Goal: Use online tool/utility: Use online tool/utility

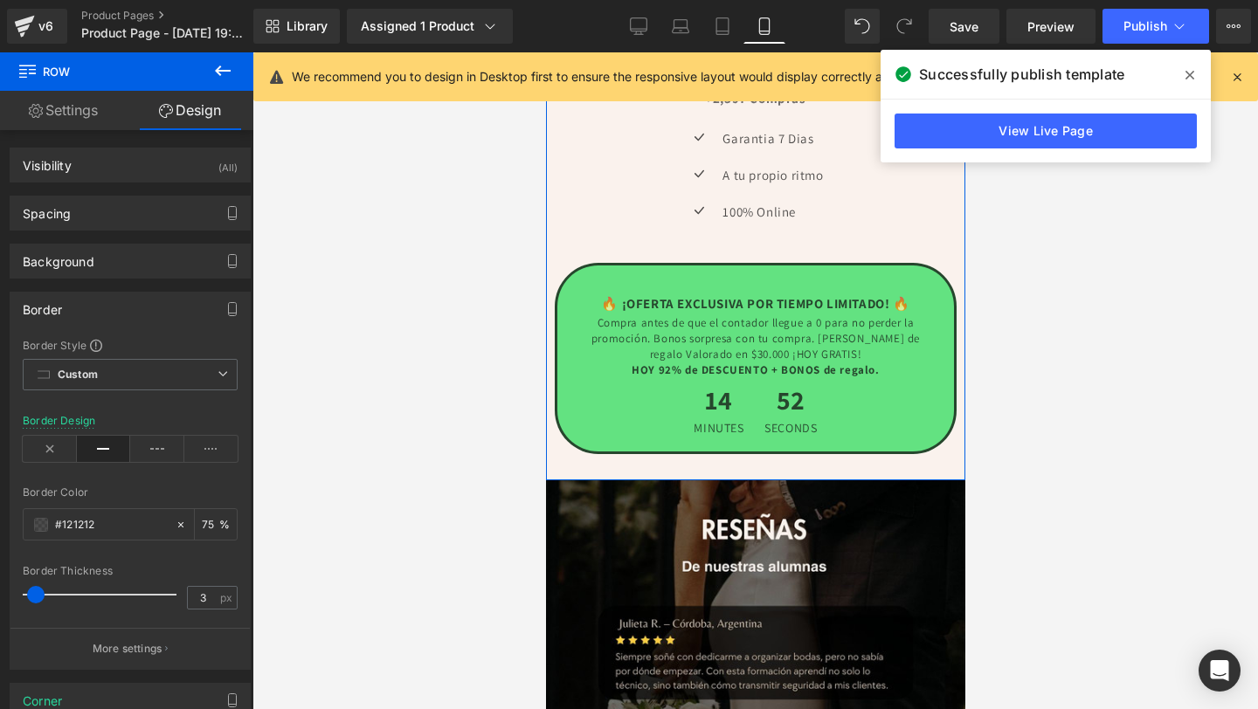
scroll to position [3669, 0]
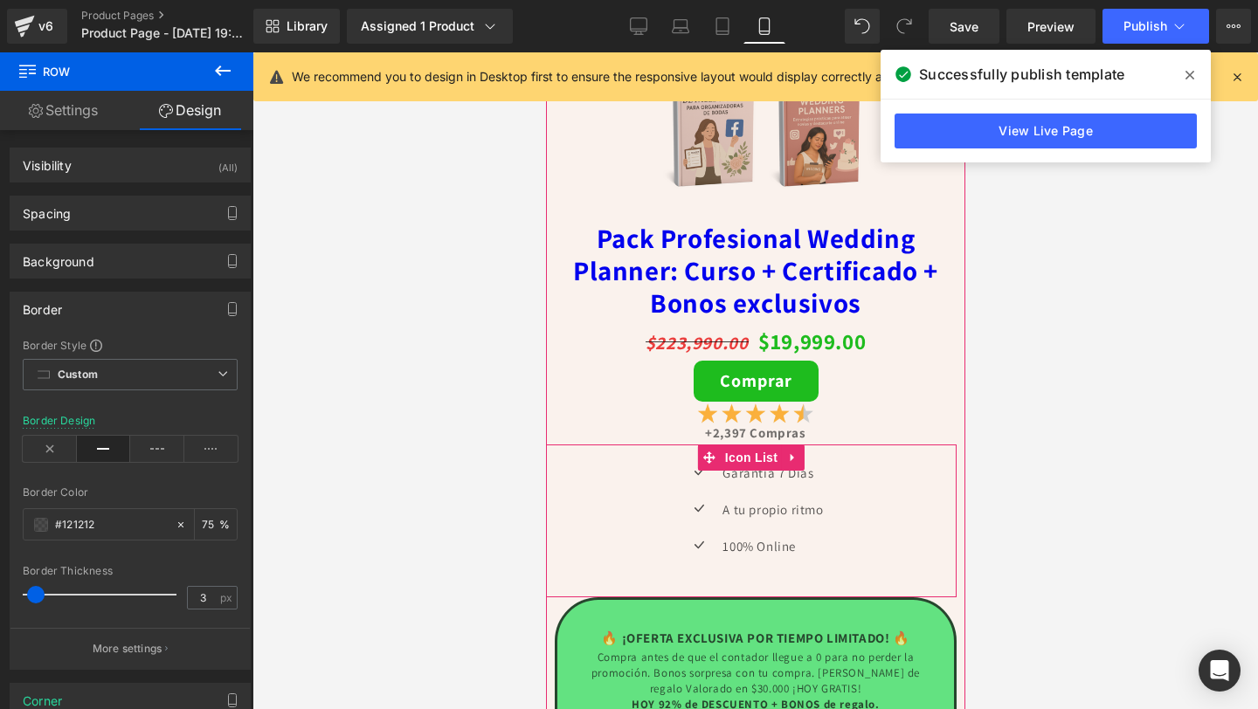
click at [701, 460] on div "Icon Garantia 7 [PERSON_NAME] Text Block Icon A tu propio ritmo Text Block Icon…" at bounding box center [750, 521] width 411 height 153
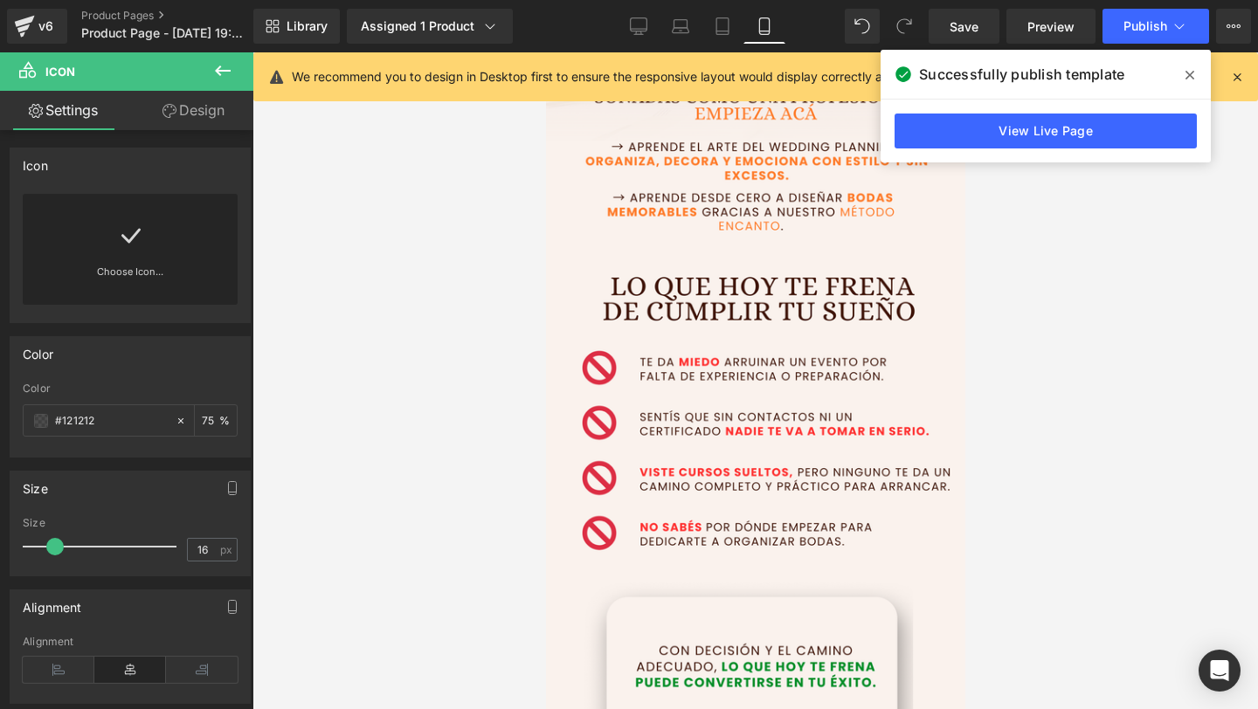
scroll to position [56, 0]
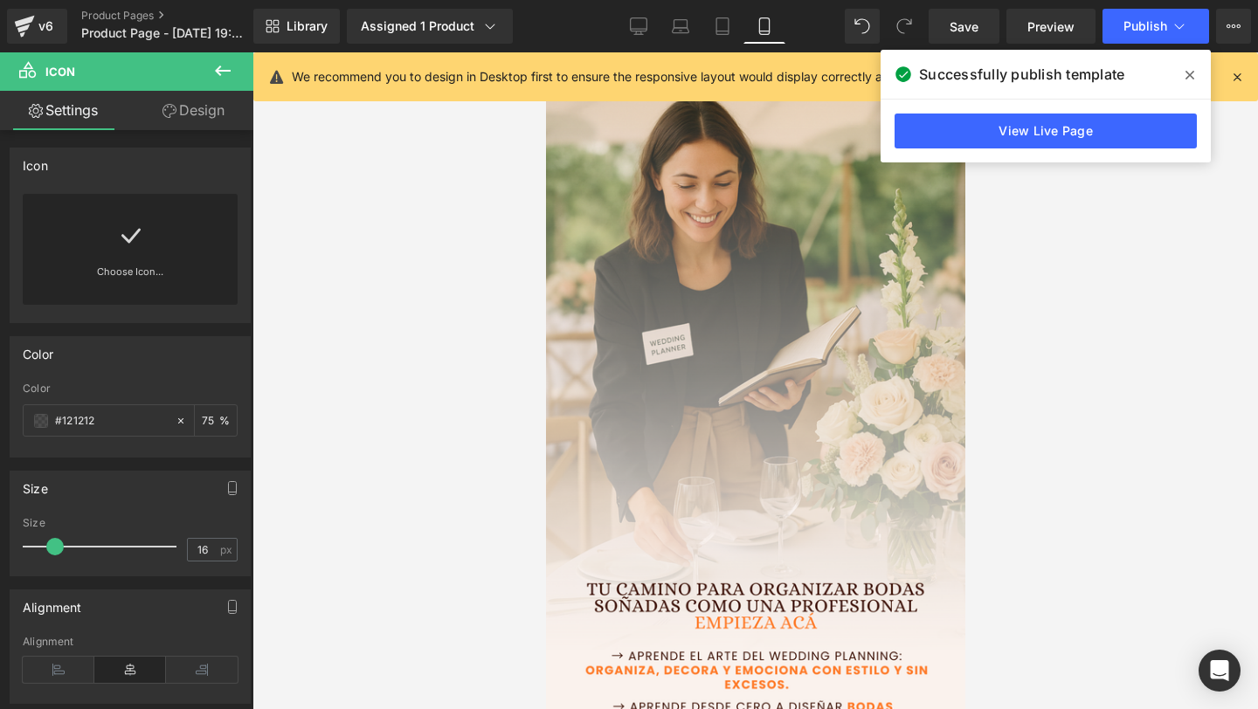
click at [1193, 74] on icon at bounding box center [1189, 75] width 9 height 14
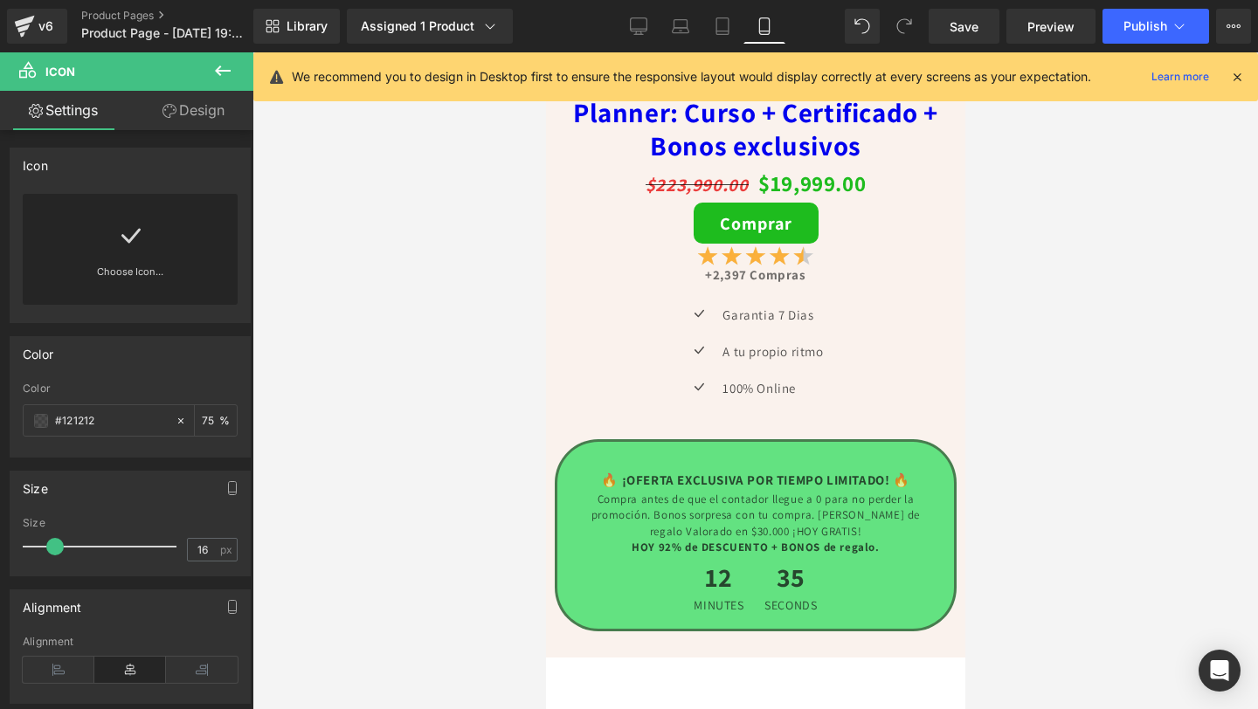
scroll to position [7987, 0]
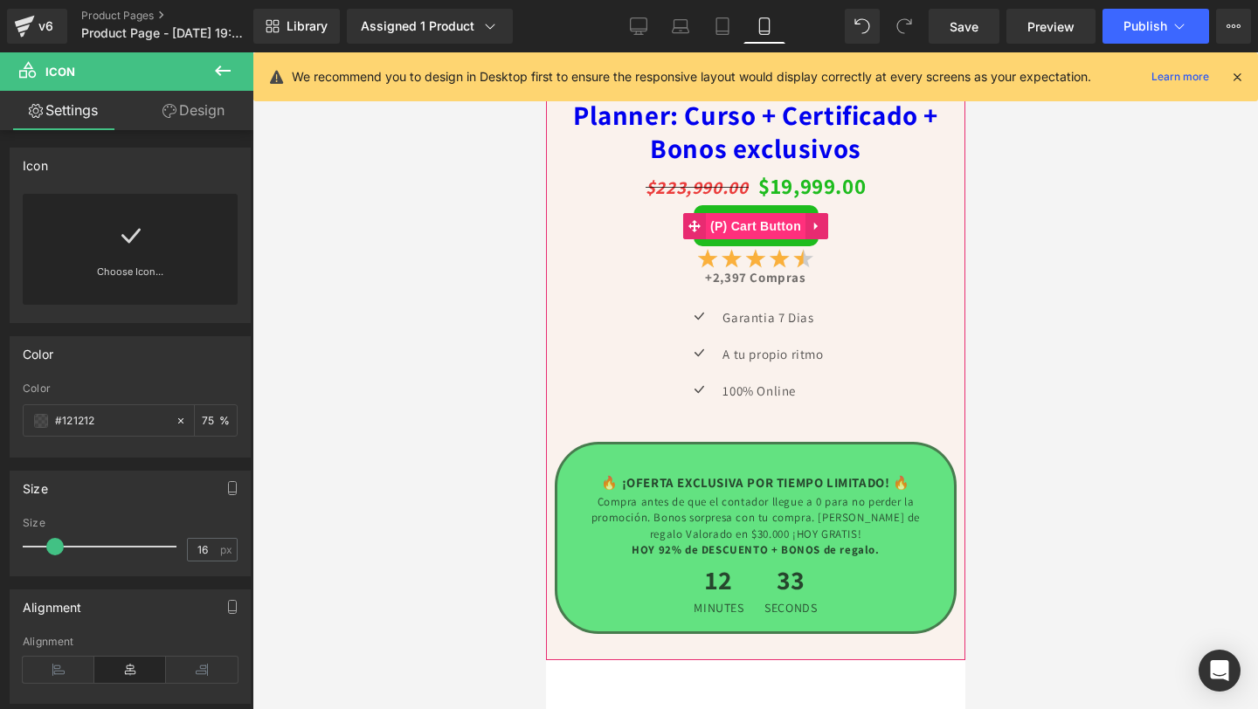
click at [756, 239] on span "(P) Cart Button" at bounding box center [755, 226] width 100 height 26
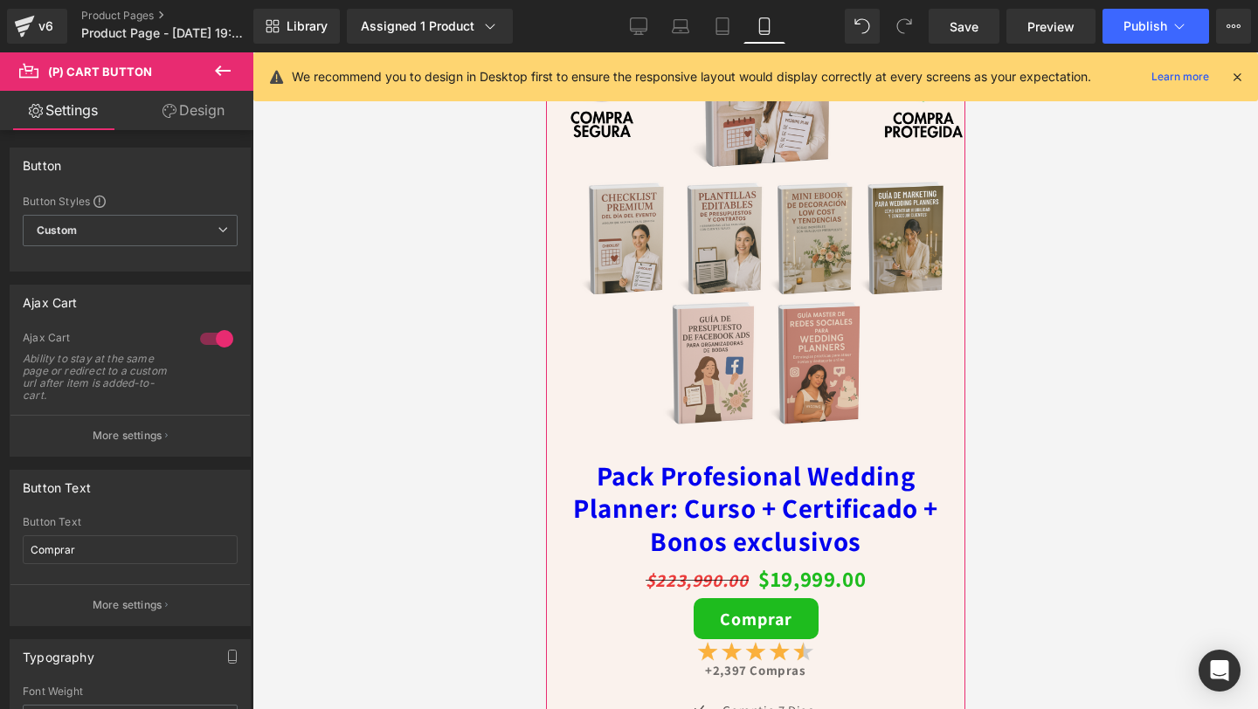
scroll to position [7686, 0]
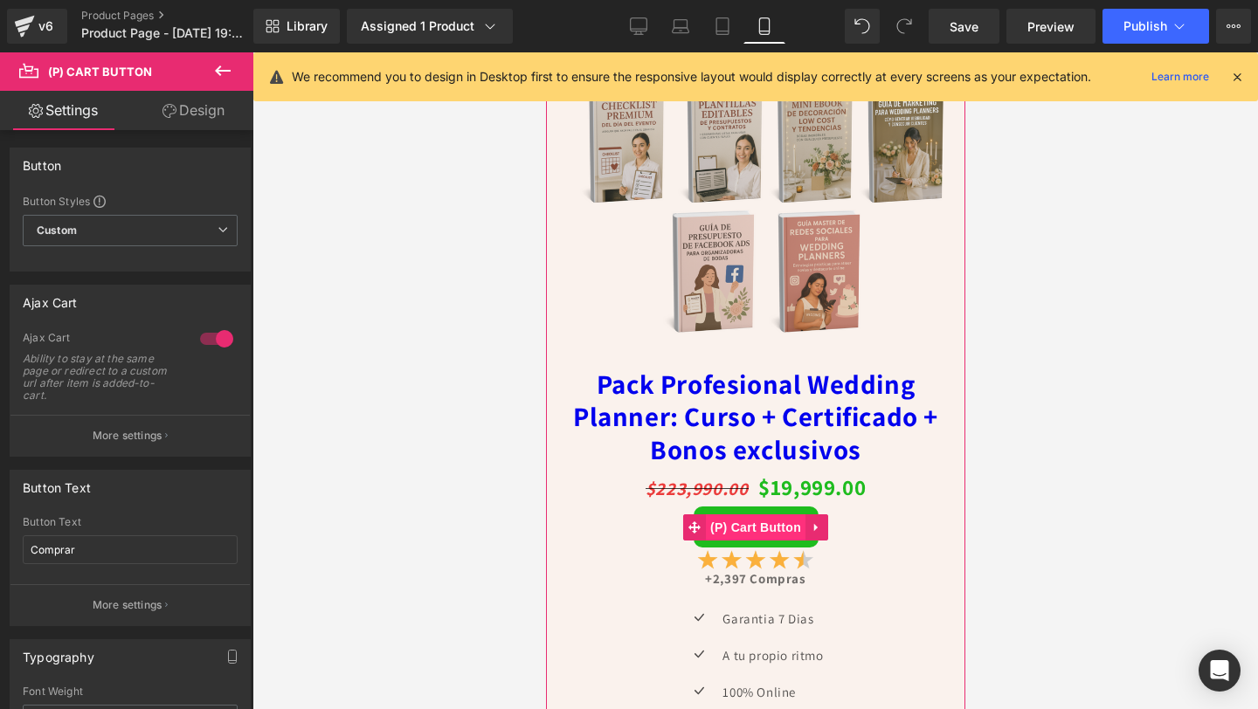
click at [747, 541] on span "(P) Cart Button" at bounding box center [755, 528] width 100 height 26
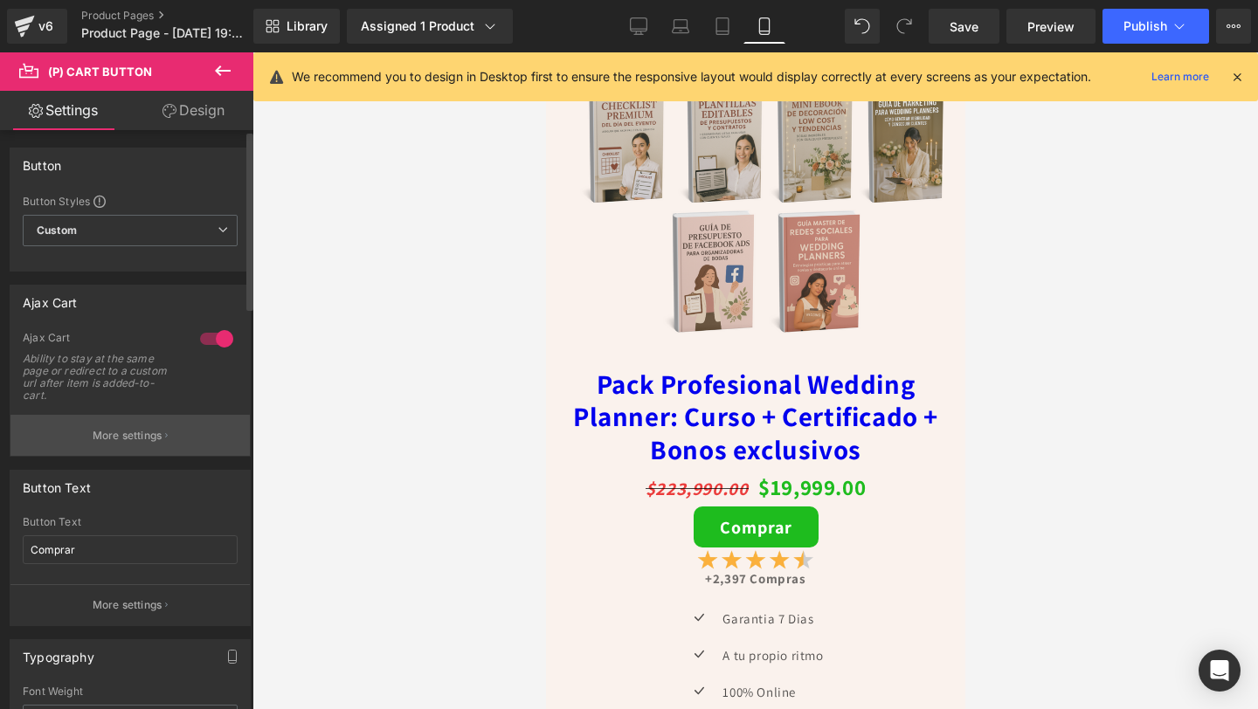
click at [121, 439] on p "More settings" at bounding box center [128, 436] width 70 height 16
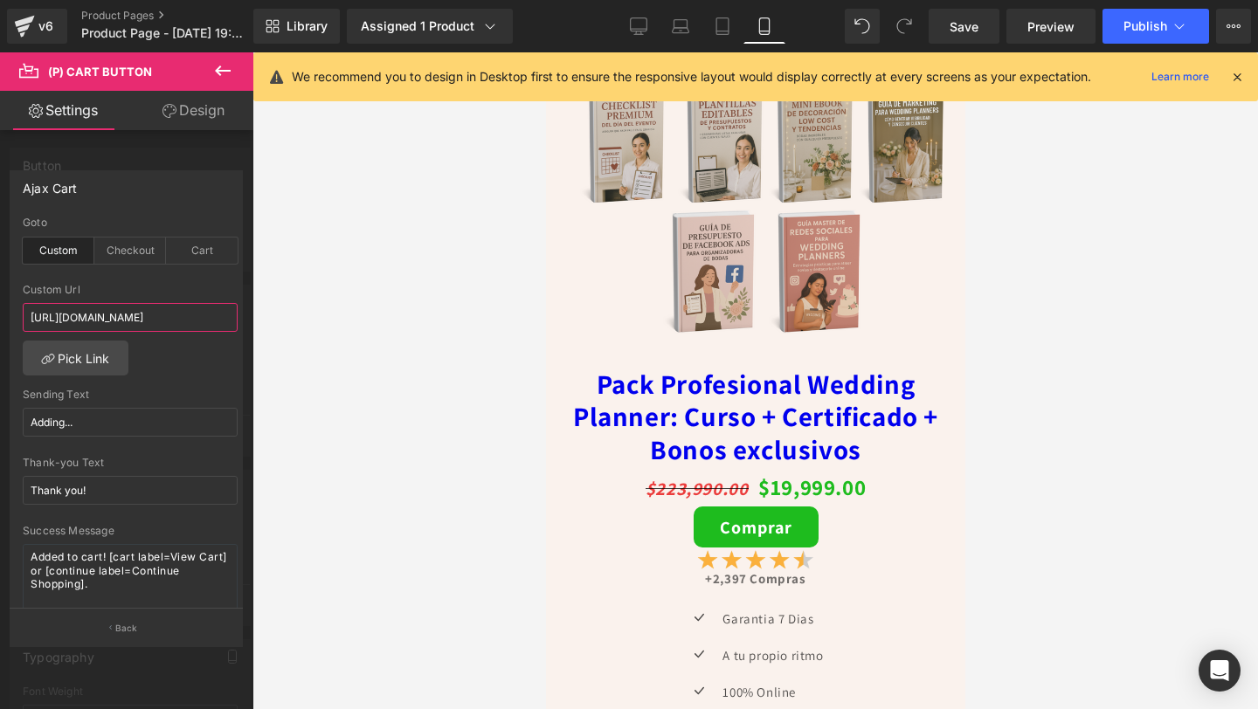
click at [92, 321] on input "[URL][DOMAIN_NAME]" at bounding box center [130, 317] width 215 height 29
paste input "ESYVZQDDZ545"
type input "[URL][DOMAIN_NAME]"
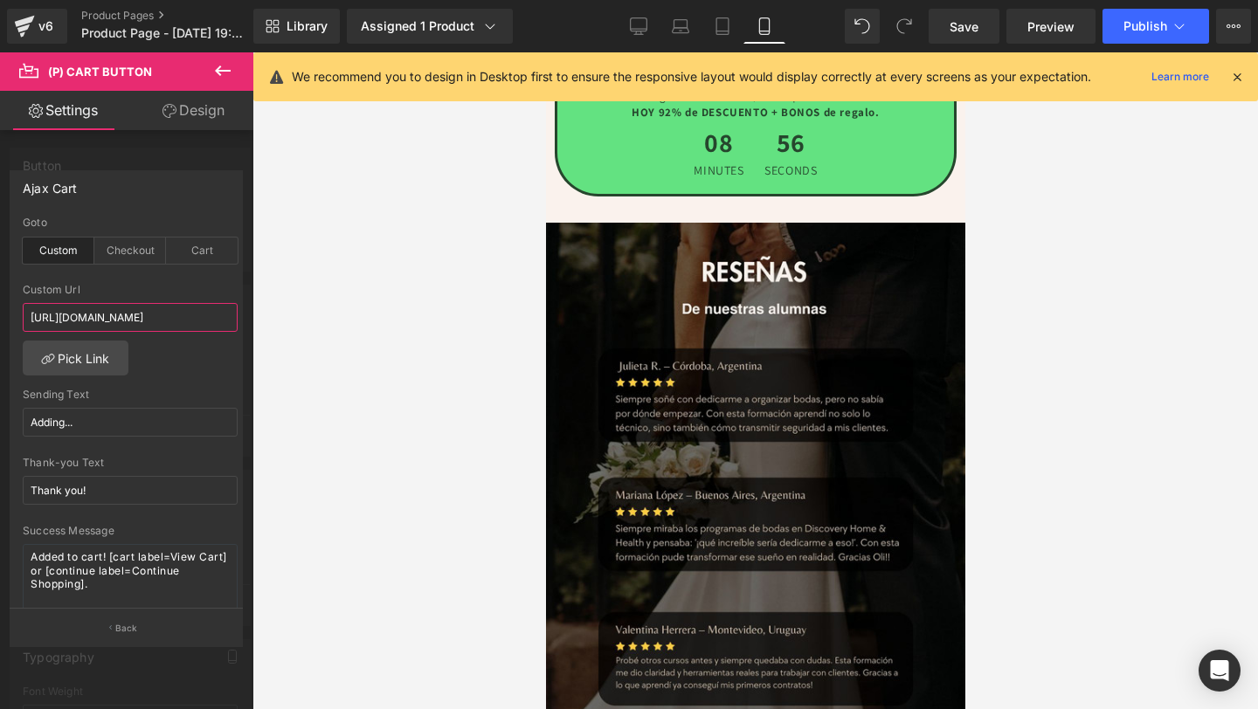
scroll to position [5666, 0]
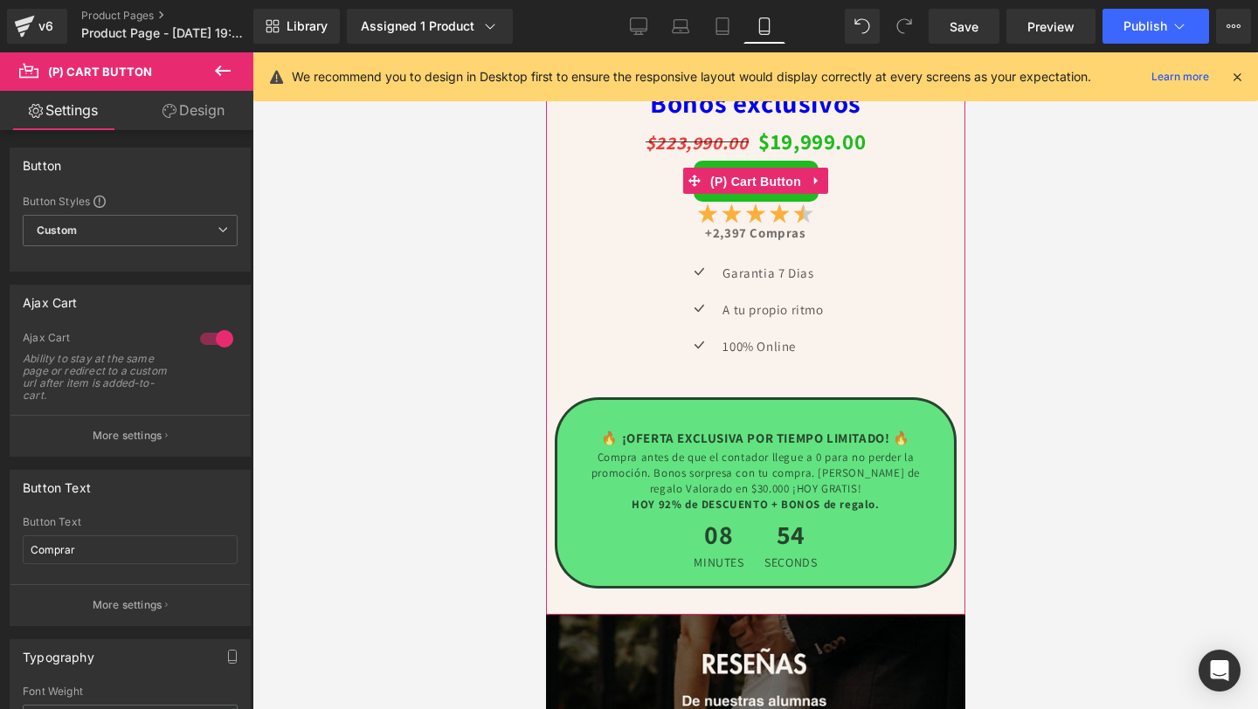
click at [743, 176] on span "(P) Cart Button" at bounding box center [755, 182] width 100 height 26
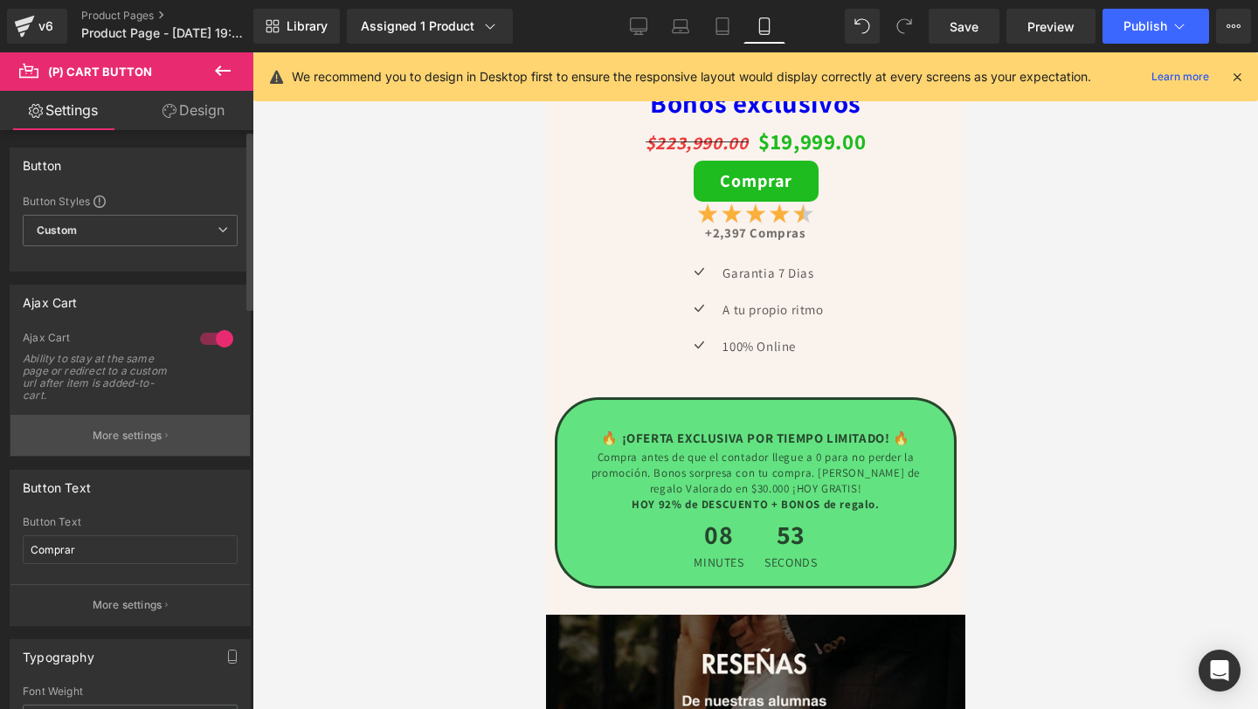
click at [125, 432] on p "More settings" at bounding box center [128, 436] width 70 height 16
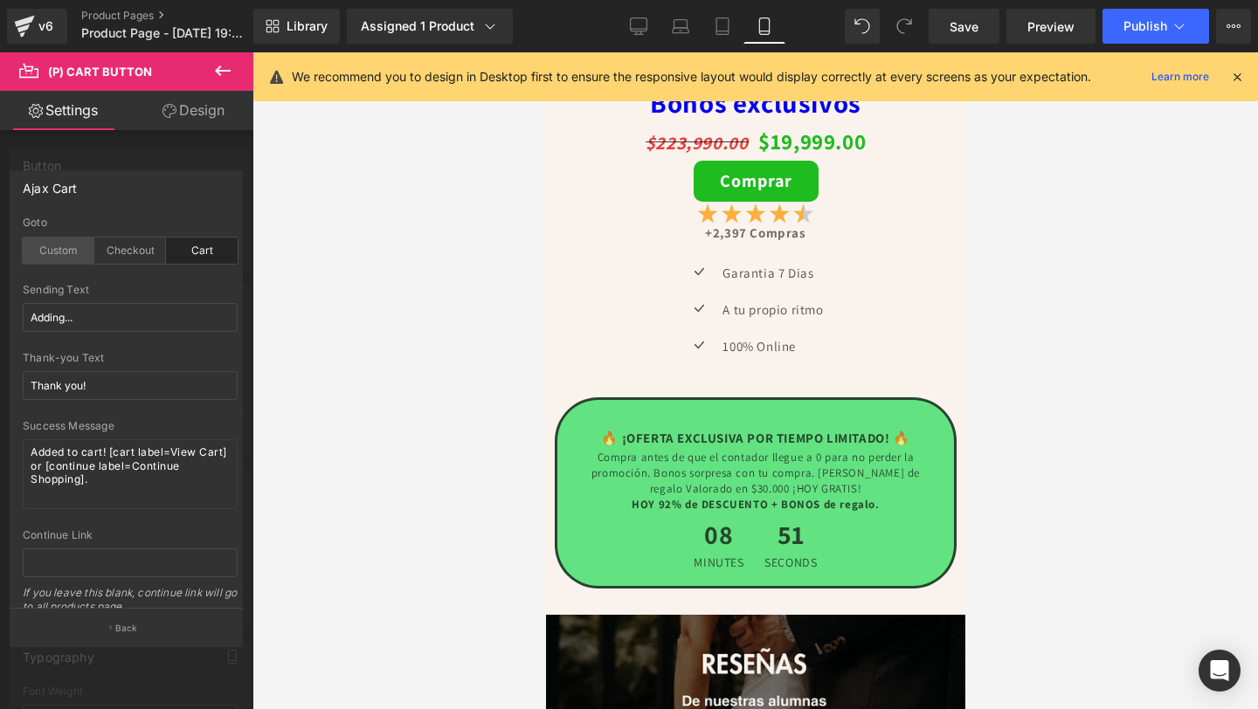
click at [64, 255] on div "Custom" at bounding box center [59, 251] width 72 height 26
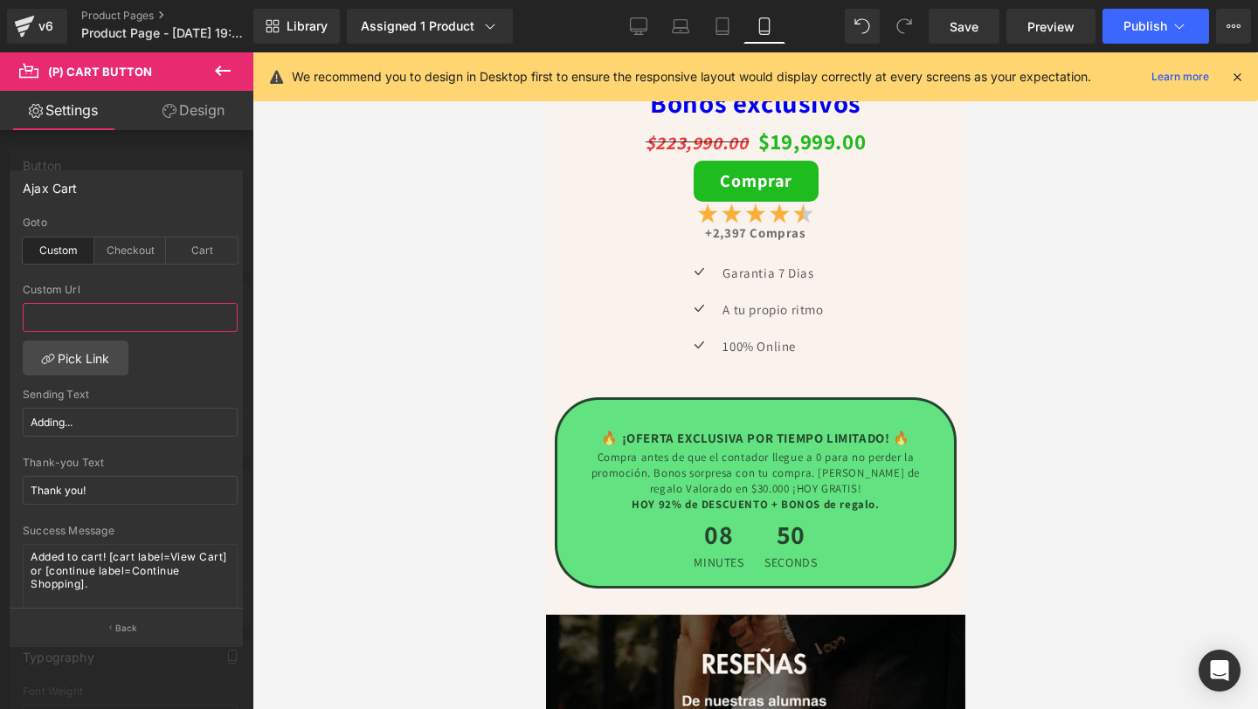
click at [89, 323] on input "text" at bounding box center [130, 317] width 215 height 29
paste input "[URL][DOMAIN_NAME]"
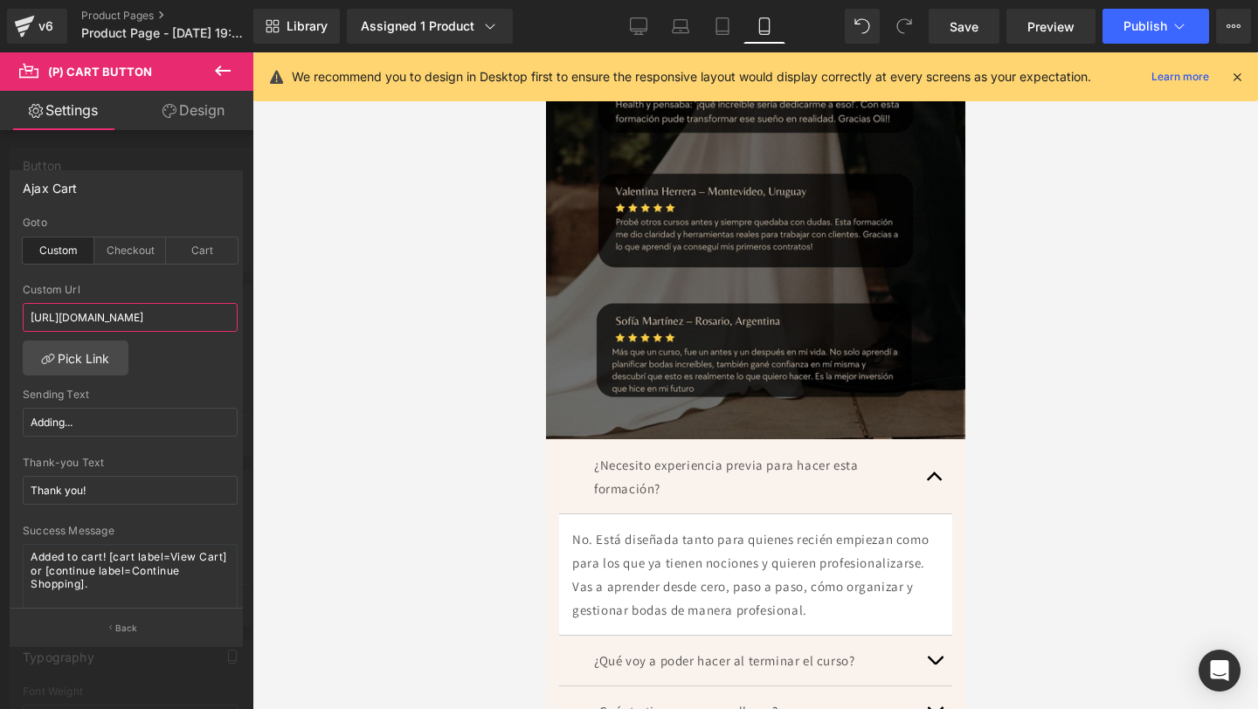
scroll to position [7023, 0]
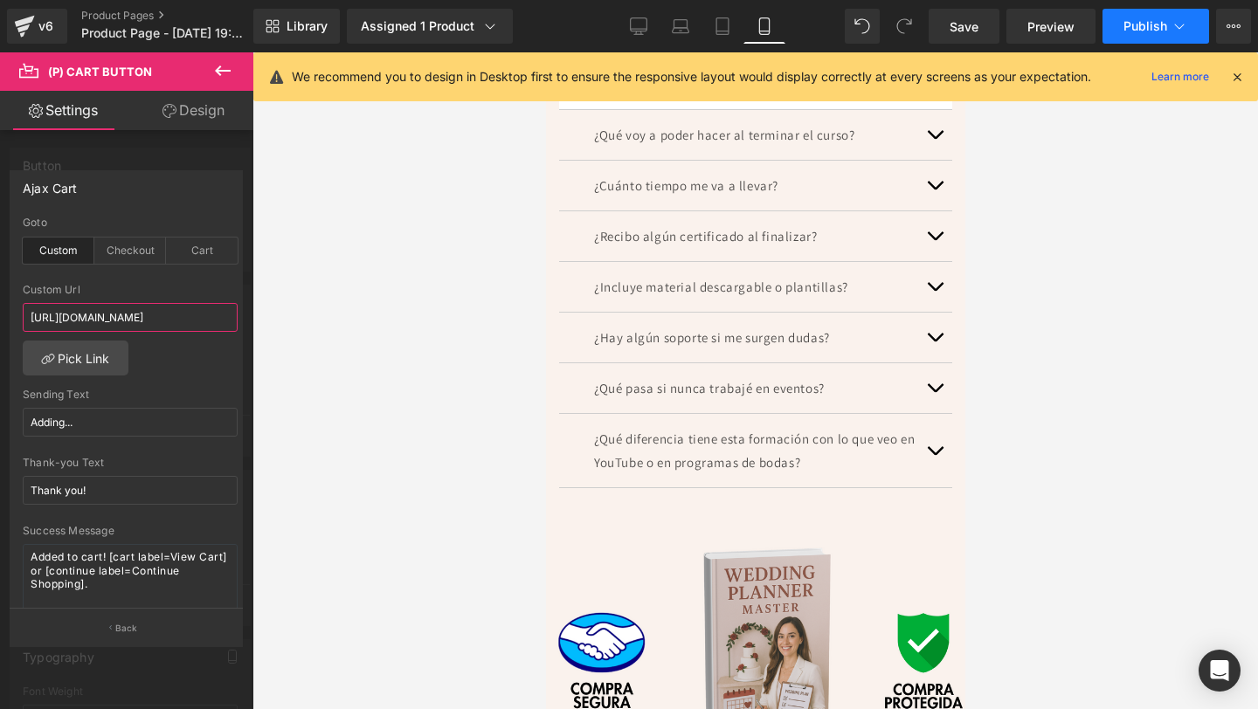
type input "[URL][DOMAIN_NAME]"
click at [1148, 15] on button "Publish" at bounding box center [1155, 26] width 107 height 35
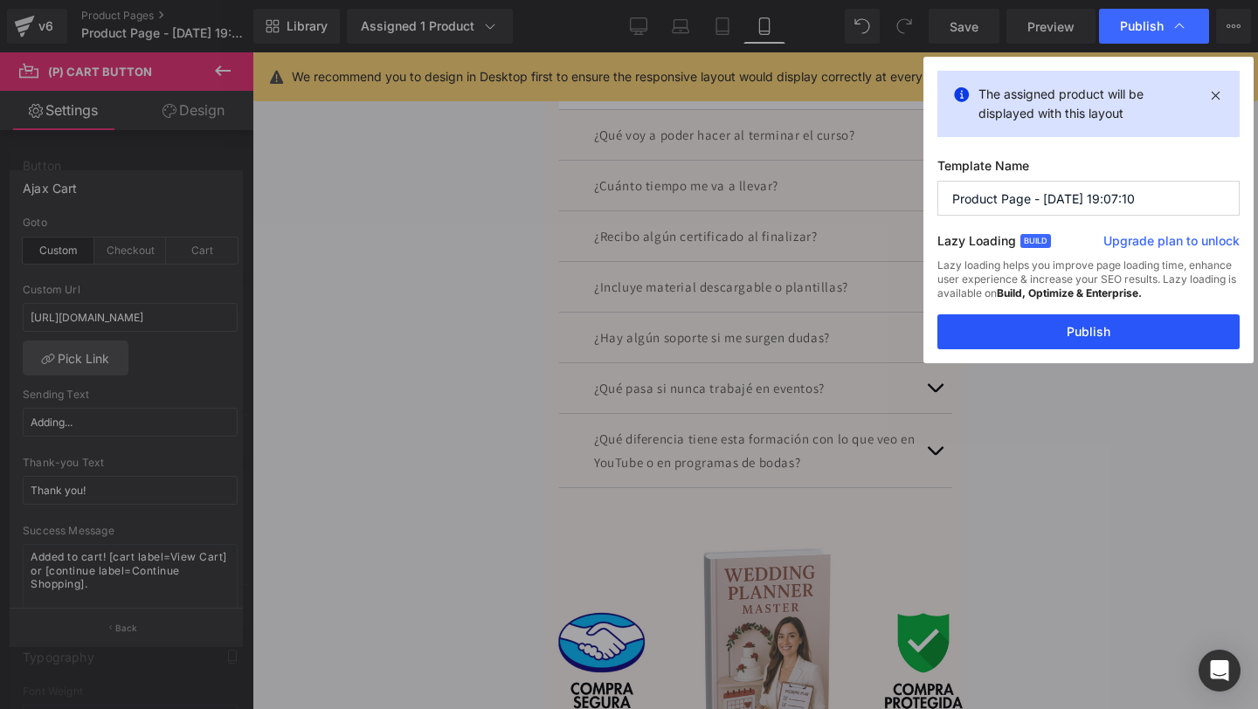
click at [1041, 329] on button "Publish" at bounding box center [1088, 331] width 302 height 35
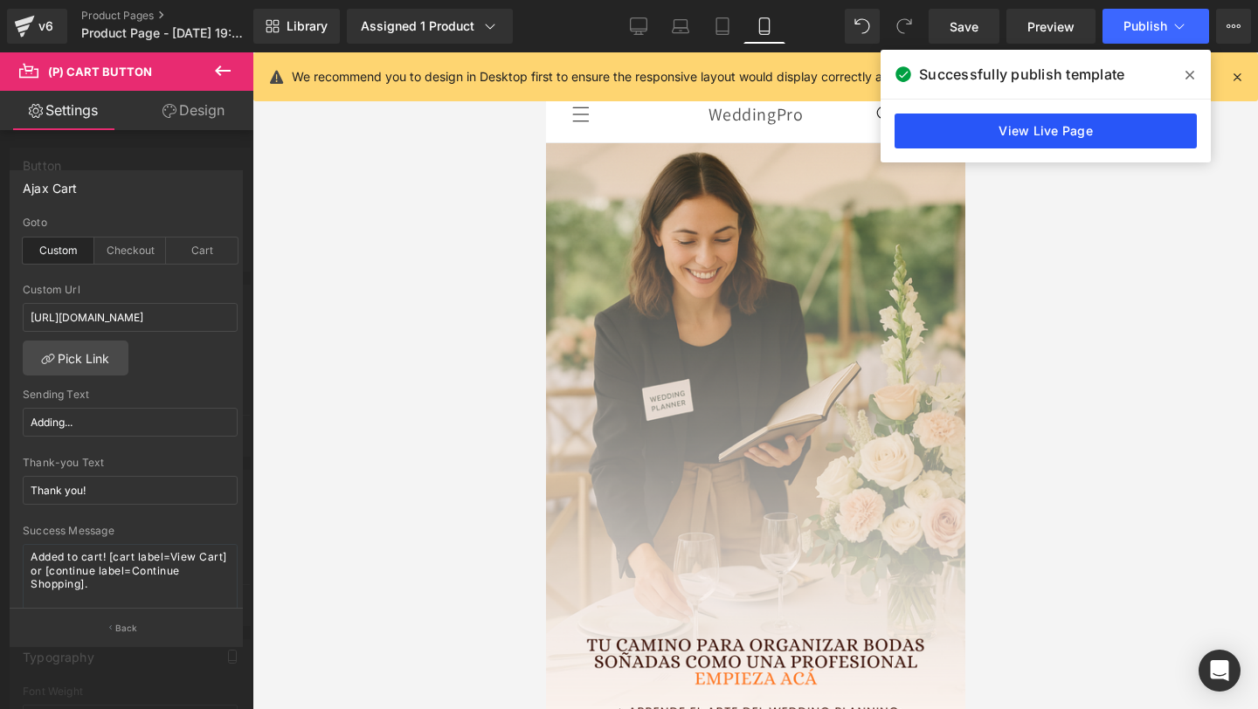
click at [1009, 141] on link "View Live Page" at bounding box center [1046, 131] width 302 height 35
